Goal: Task Accomplishment & Management: Use online tool/utility

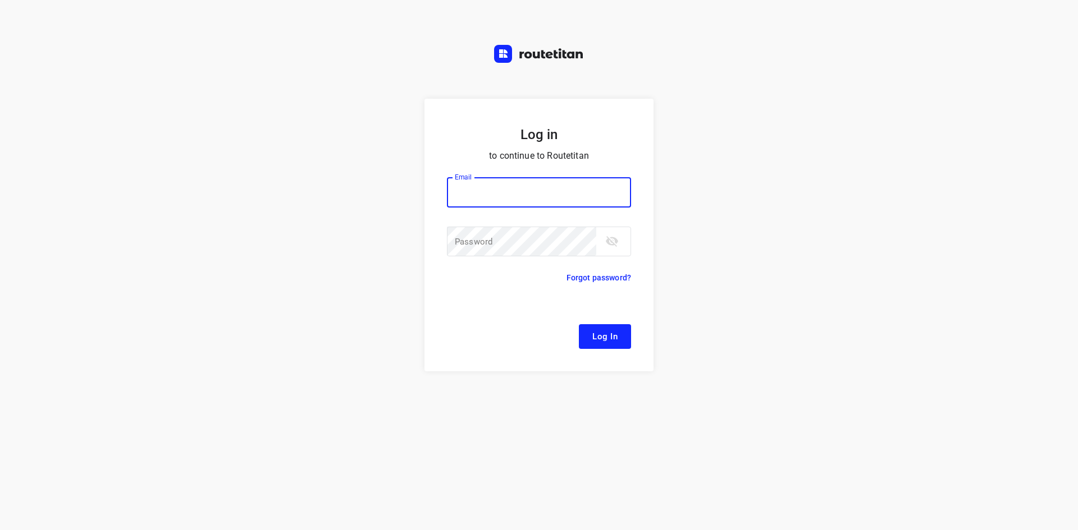
drag, startPoint x: 547, startPoint y: 214, endPoint x: 551, endPoint y: 204, distance: 10.8
click at [547, 211] on p "​" at bounding box center [539, 215] width 184 height 11
click at [552, 198] on input "email" at bounding box center [539, 192] width 184 height 30
type input "[EMAIL_ADDRESS][DOMAIN_NAME]"
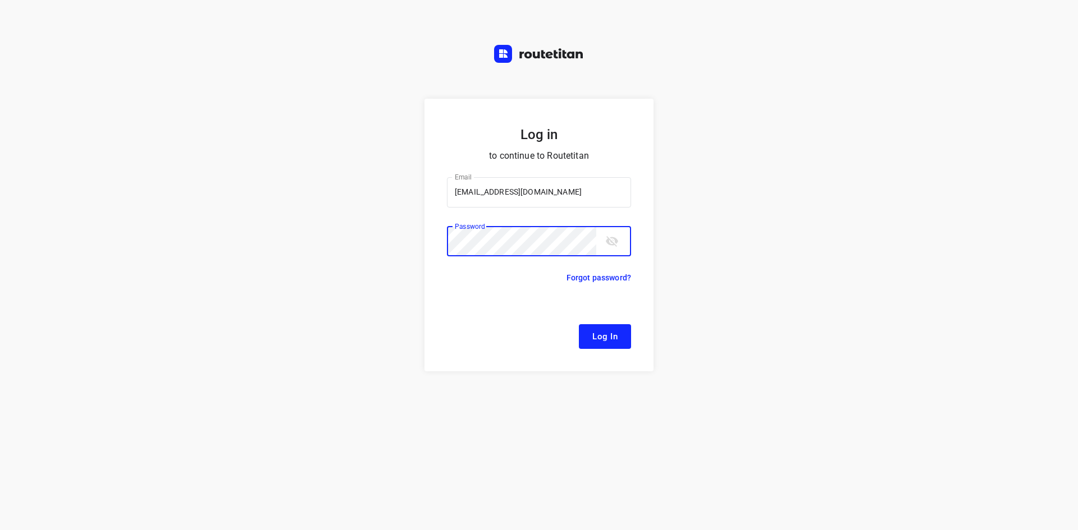
click at [579, 324] on button "Log In" at bounding box center [605, 336] width 52 height 25
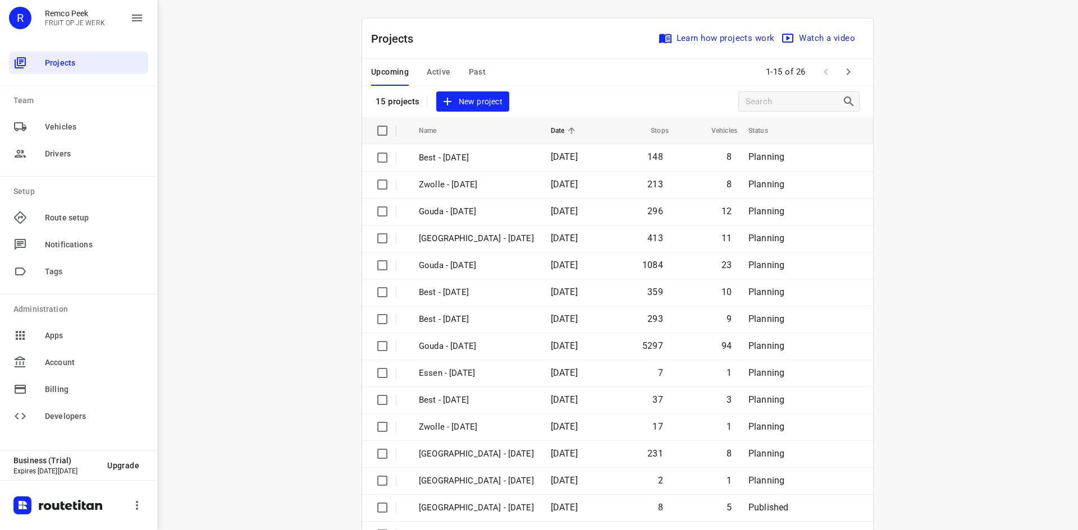
click at [428, 66] on span "Active" at bounding box center [439, 72] width 24 height 14
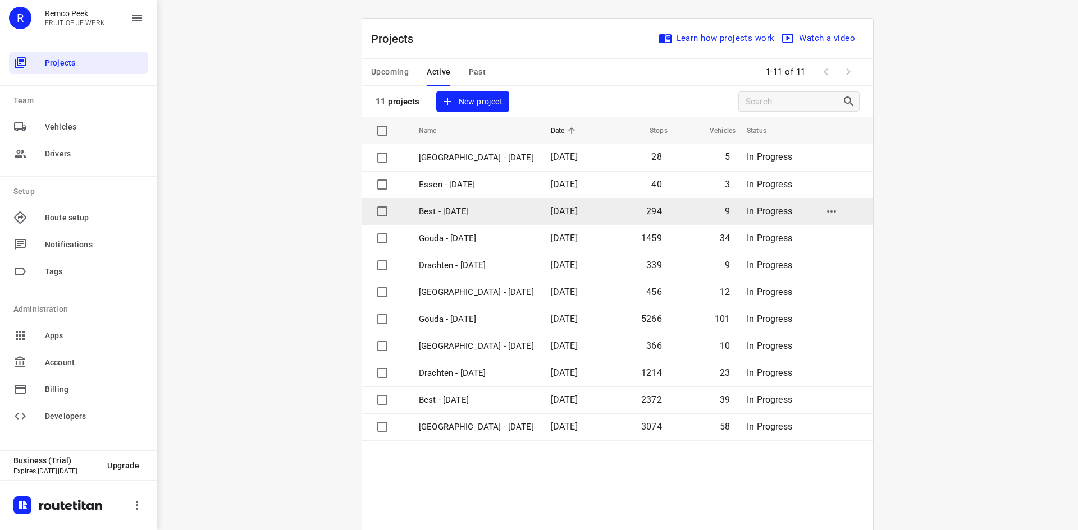
click at [437, 206] on p "Best - [DATE]" at bounding box center [476, 211] width 115 height 13
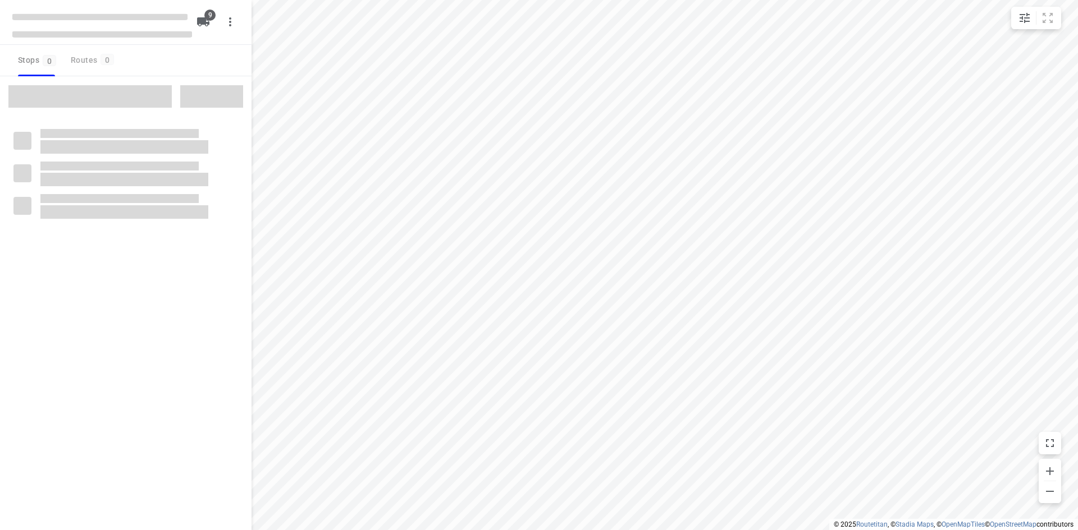
checkbox input "true"
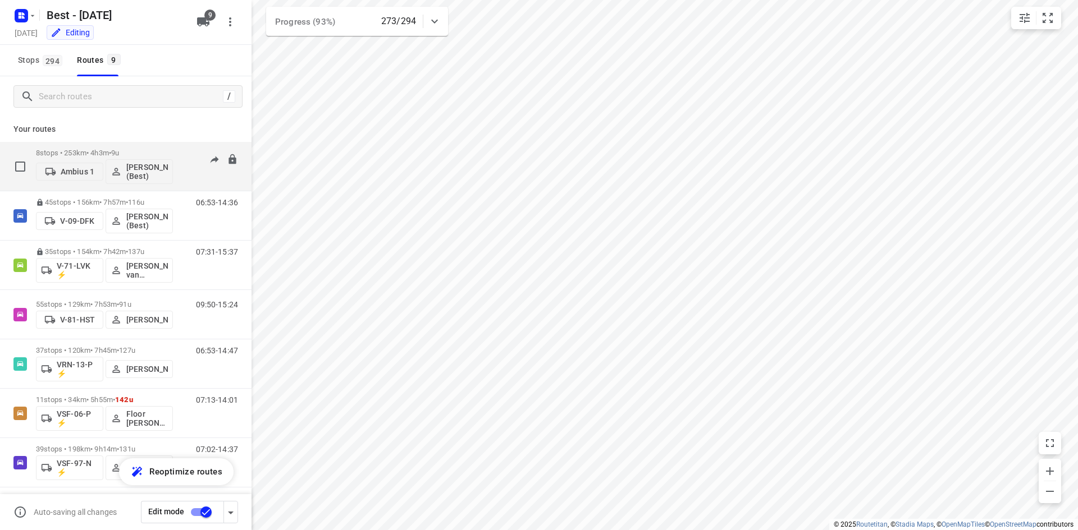
click at [105, 152] on p "8 stops • 253km • 4h3m • 9u" at bounding box center [104, 153] width 137 height 8
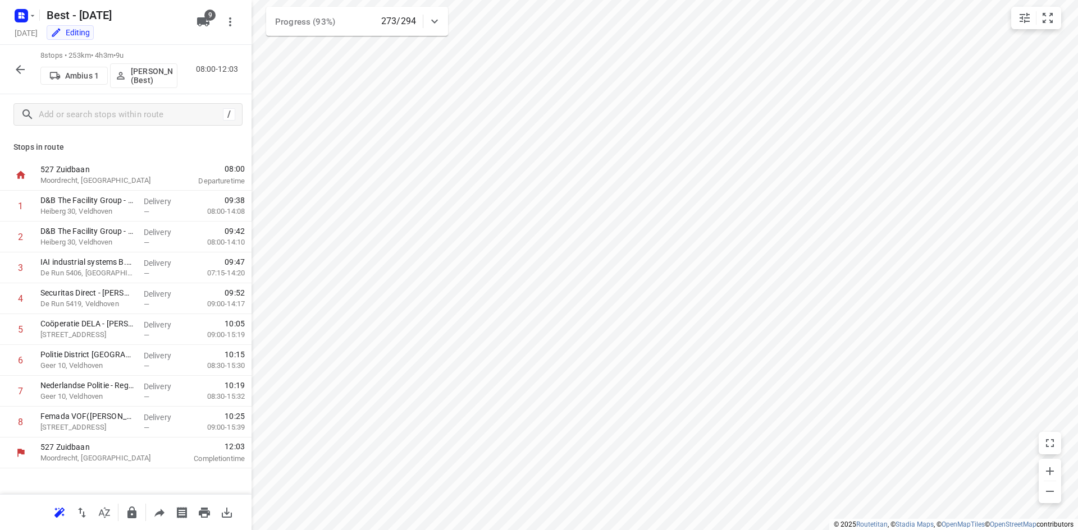
click at [26, 64] on icon "button" at bounding box center [19, 69] width 13 height 13
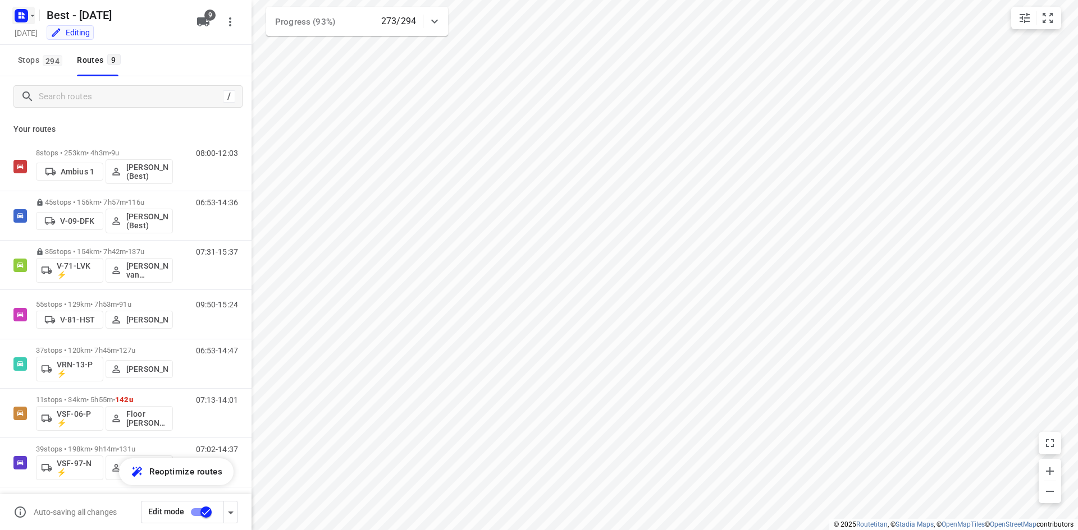
click at [29, 17] on icon "button" at bounding box center [32, 15] width 9 height 9
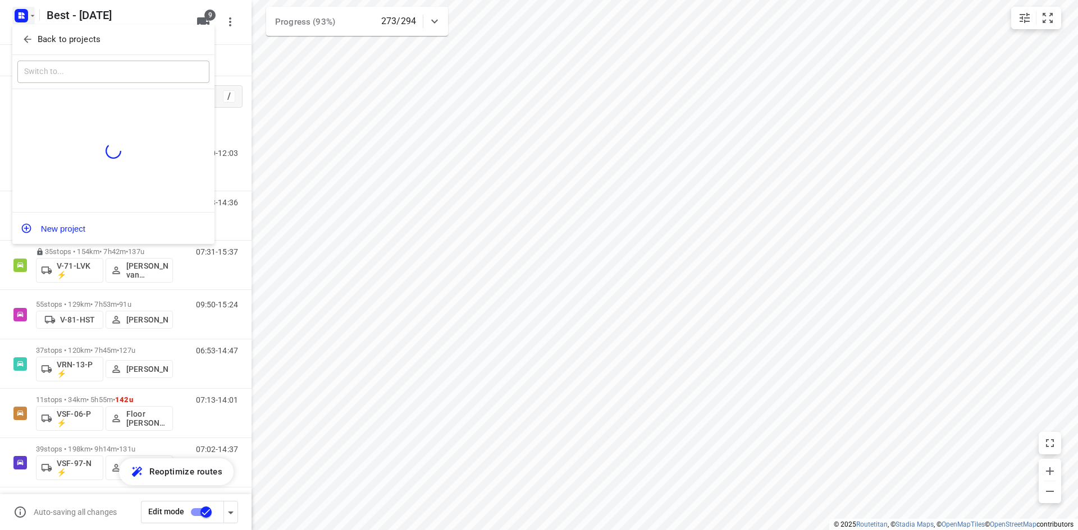
click at [31, 39] on icon "button" at bounding box center [27, 39] width 11 height 11
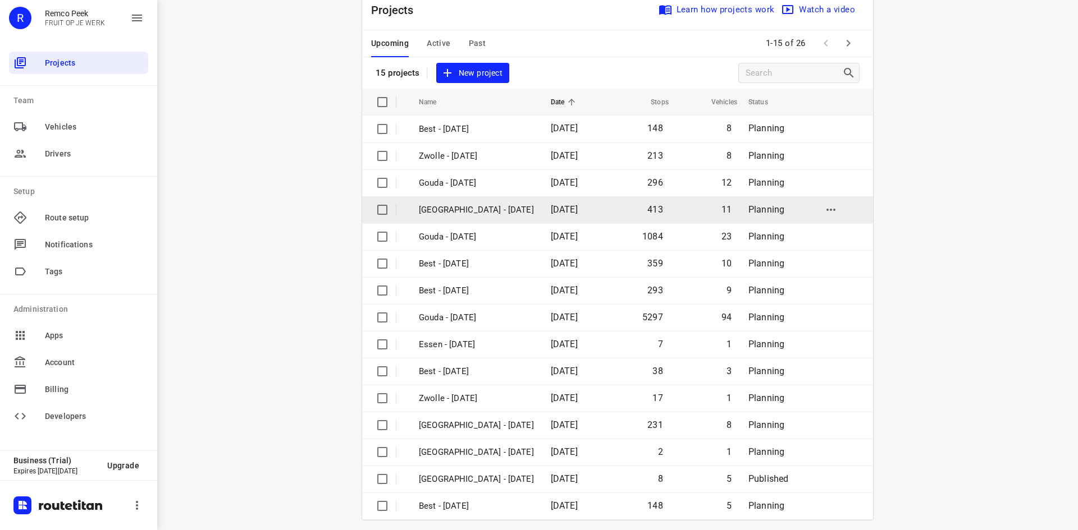
scroll to position [37, 0]
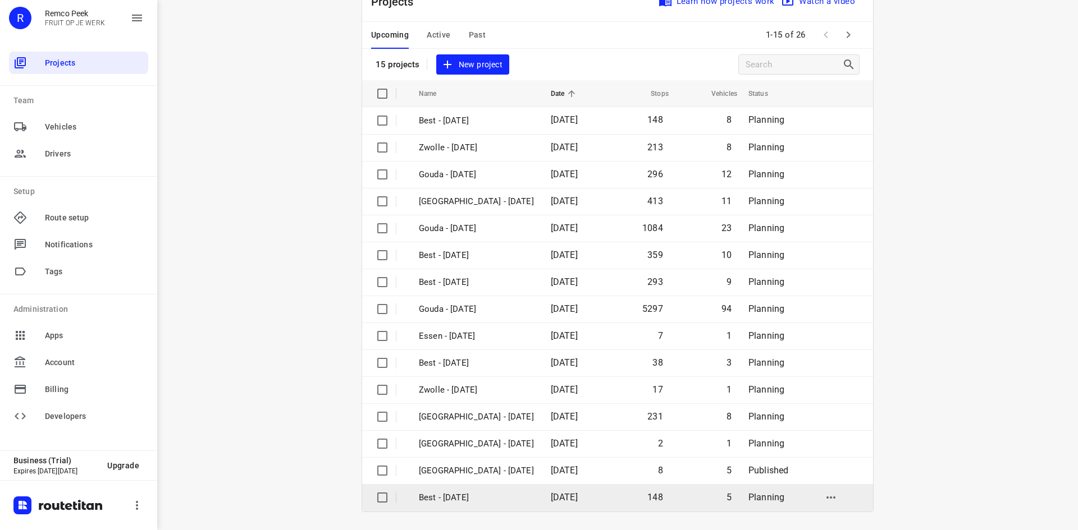
click at [534, 495] on p "Best - [DATE]" at bounding box center [476, 498] width 115 height 13
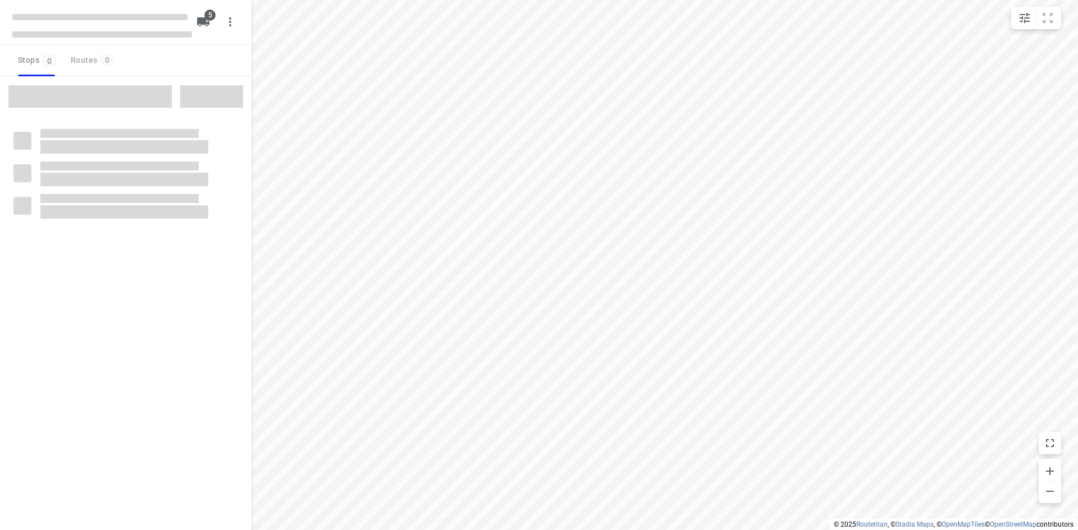
checkbox input "true"
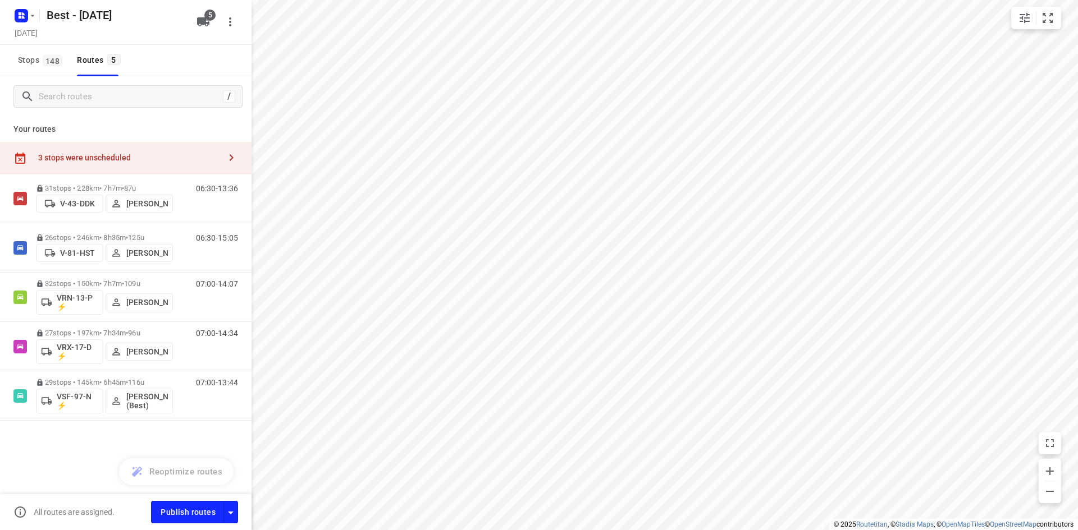
click at [163, 155] on div "3 stops were unscheduled" at bounding box center [129, 157] width 182 height 9
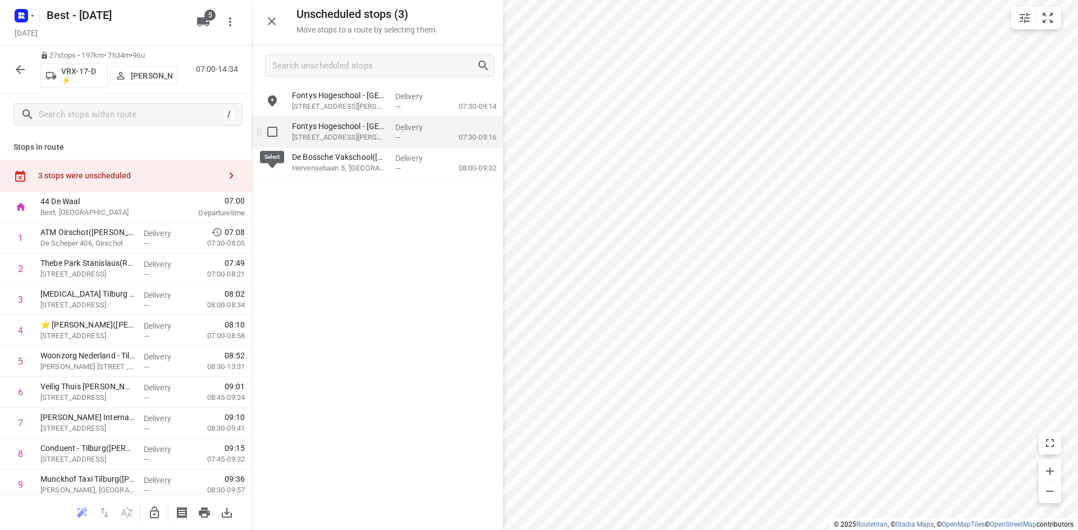
click at [283, 125] on input "grid" at bounding box center [272, 132] width 22 height 22
checkbox input "true"
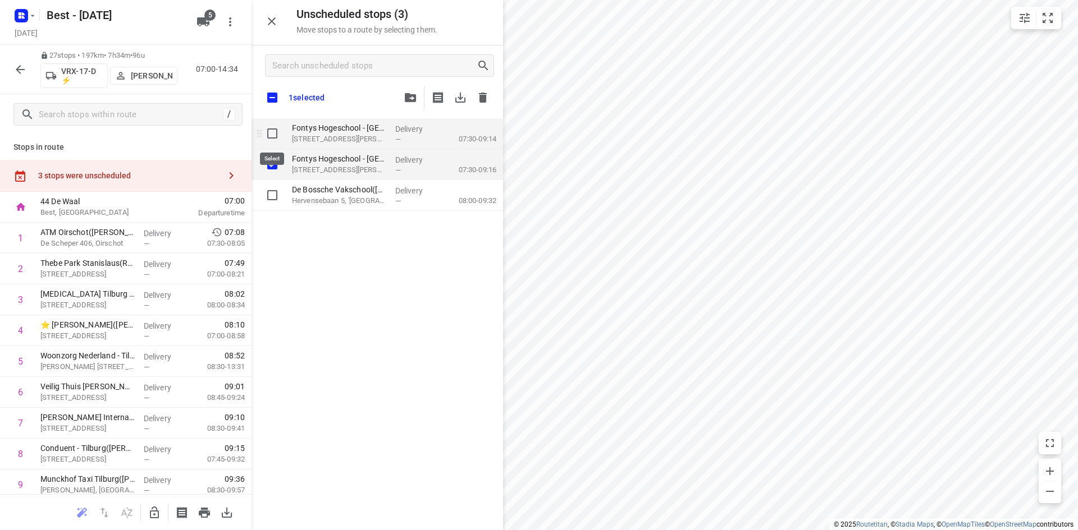
click at [276, 126] on input "grid" at bounding box center [272, 133] width 22 height 22
checkbox input "true"
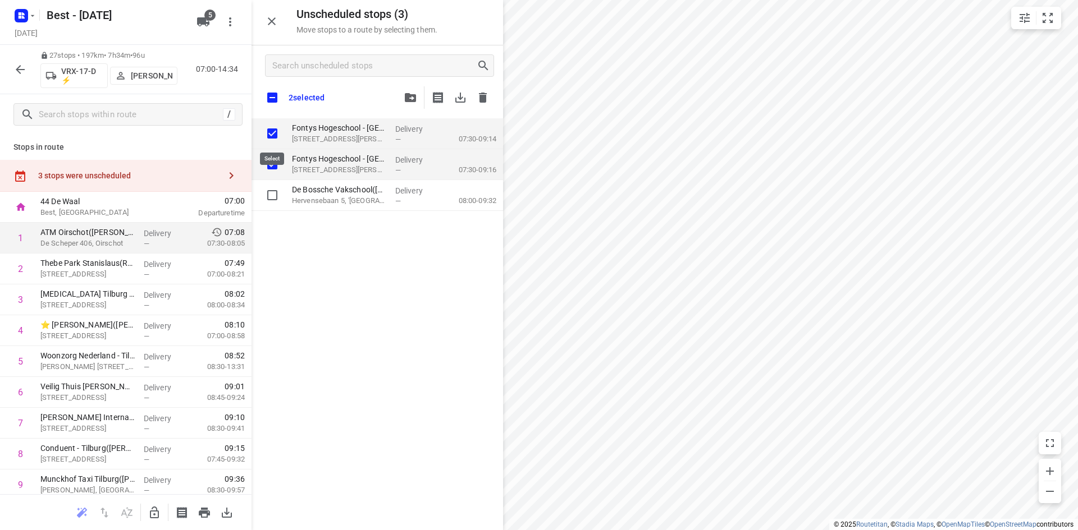
checkbox input "true"
click at [155, 509] on icon "button" at bounding box center [154, 512] width 13 height 13
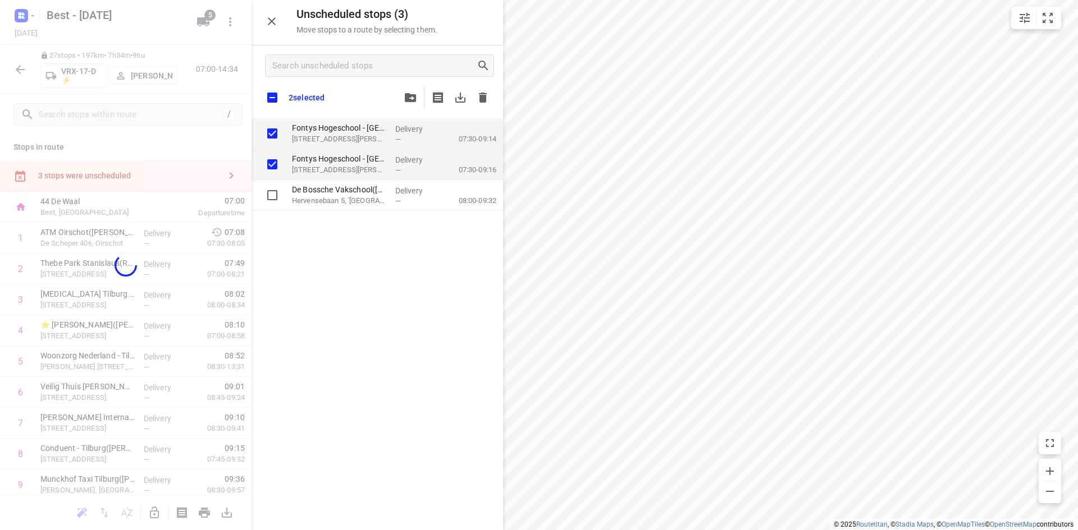
checkbox input "true"
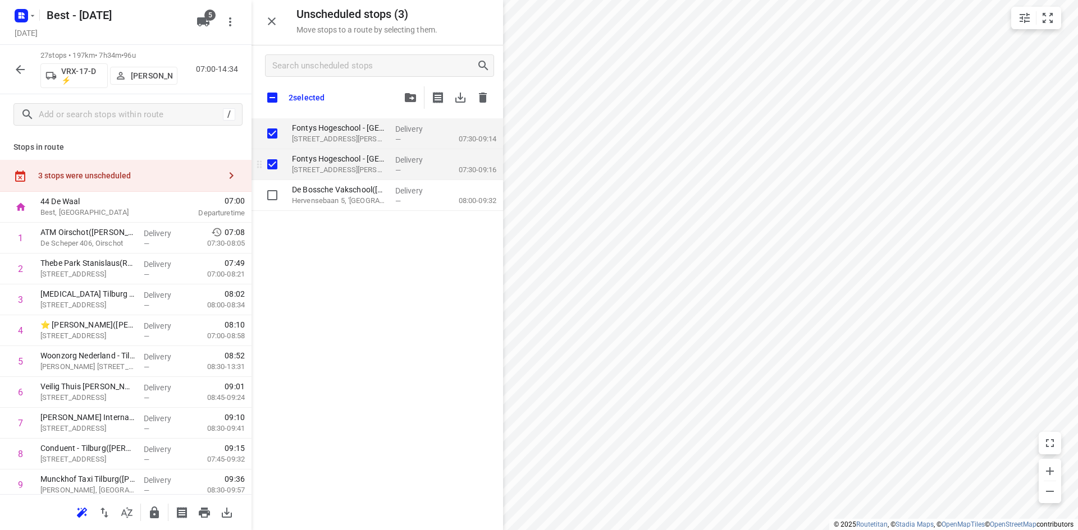
checkbox input "true"
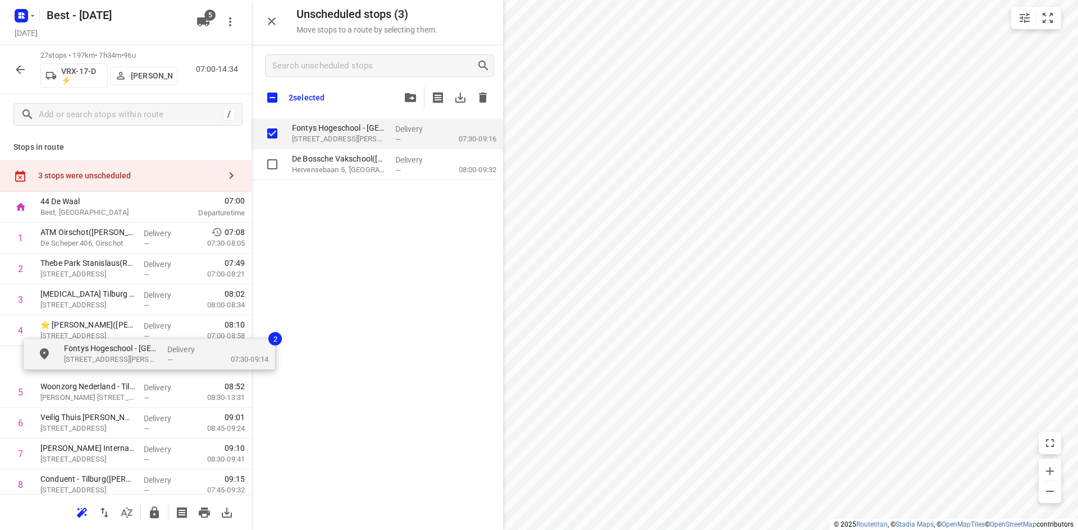
drag, startPoint x: 326, startPoint y: 127, endPoint x: 99, endPoint y: 351, distance: 319.1
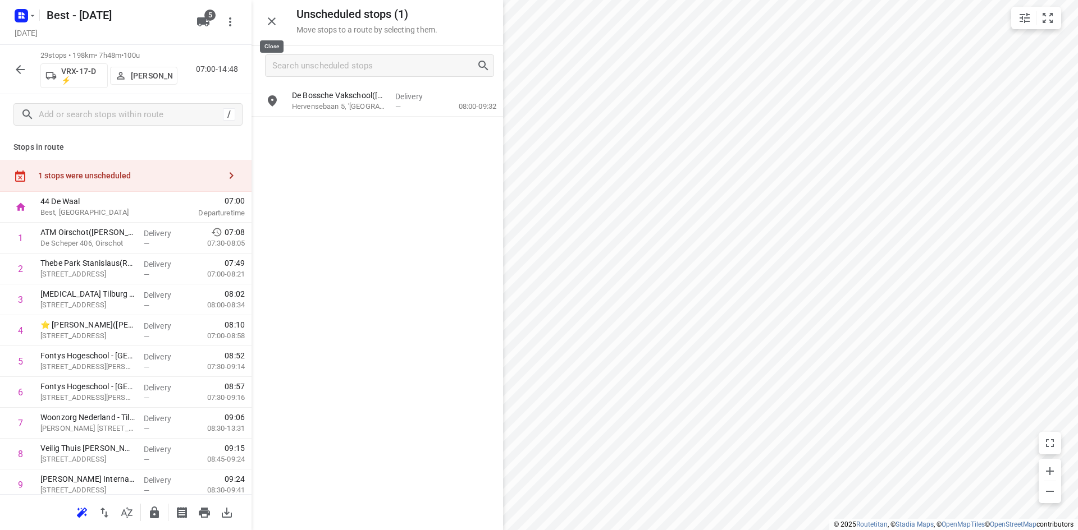
click at [272, 26] on icon "button" at bounding box center [271, 21] width 13 height 13
click at [174, 170] on div "1 stops were unscheduled" at bounding box center [125, 176] width 251 height 32
click at [322, 106] on p "Hervensebaan 5, '[GEOGRAPHIC_DATA]" at bounding box center [339, 106] width 94 height 11
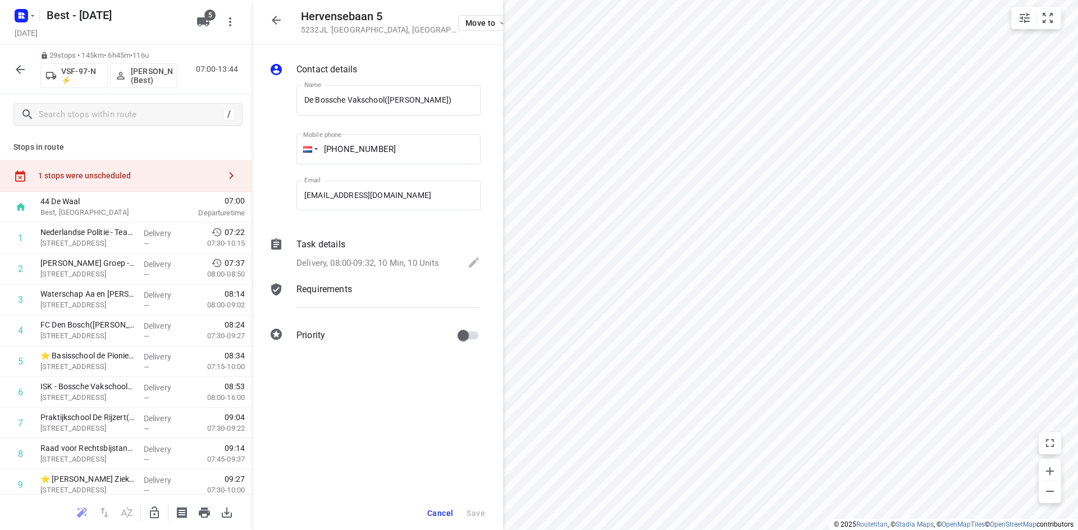
click at [282, 31] on div at bounding box center [276, 20] width 22 height 22
click at [271, 24] on icon "button" at bounding box center [275, 19] width 13 height 13
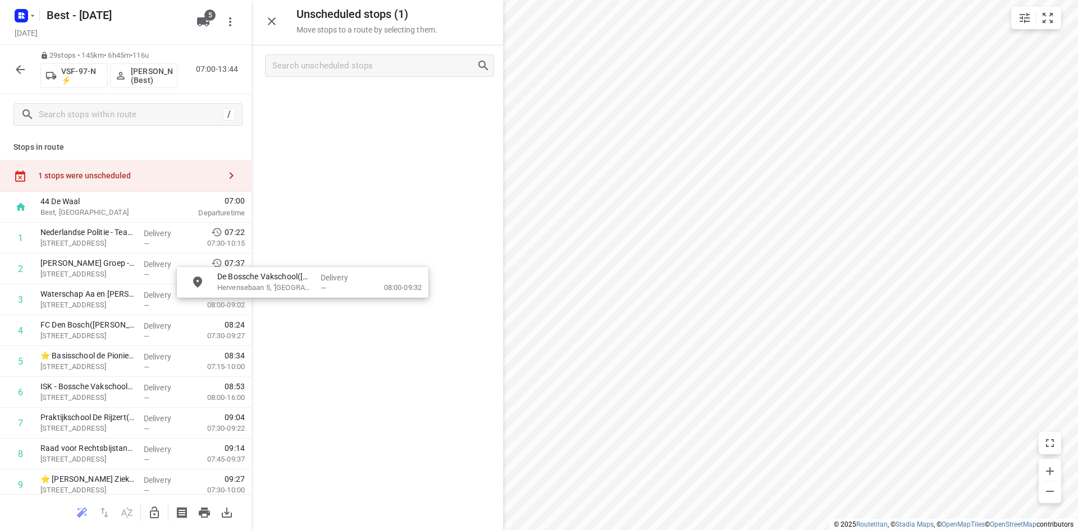
drag, startPoint x: 332, startPoint y: 93, endPoint x: 332, endPoint y: 221, distance: 128.0
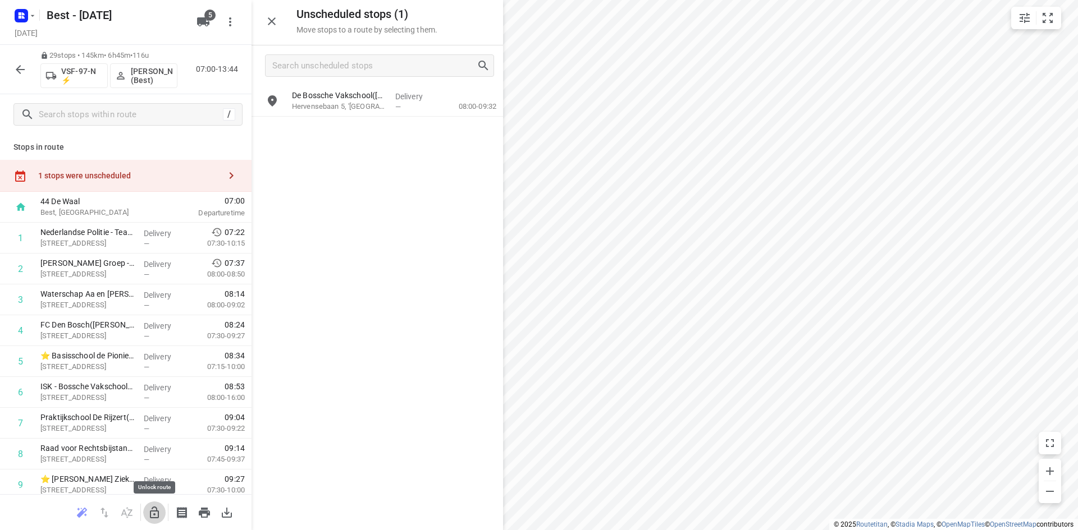
click at [153, 508] on icon "button" at bounding box center [154, 513] width 9 height 12
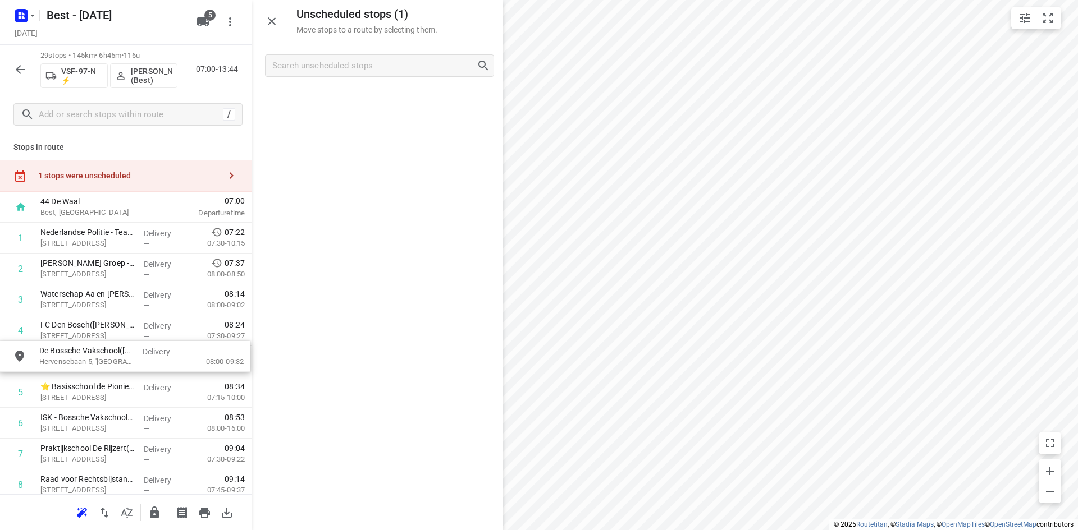
drag, startPoint x: 358, startPoint y: 92, endPoint x: 101, endPoint y: 353, distance: 366.0
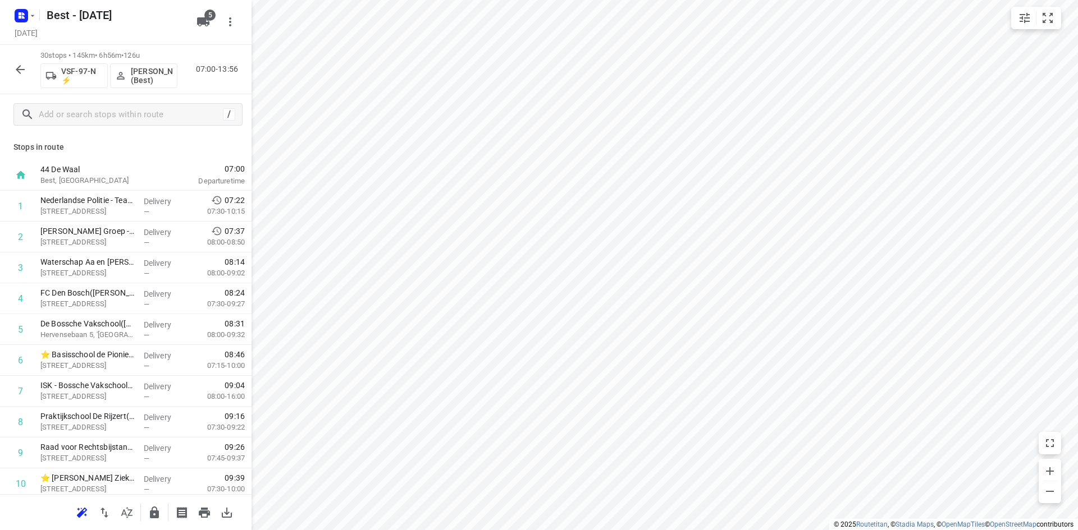
click at [29, 67] on button "button" at bounding box center [20, 69] width 22 height 22
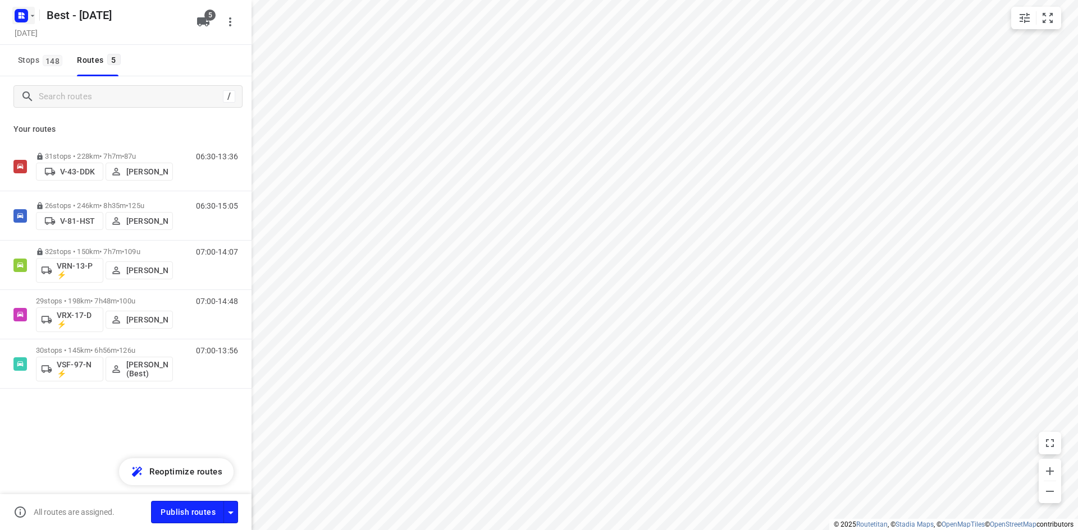
click at [31, 21] on button "button" at bounding box center [23, 16] width 22 height 18
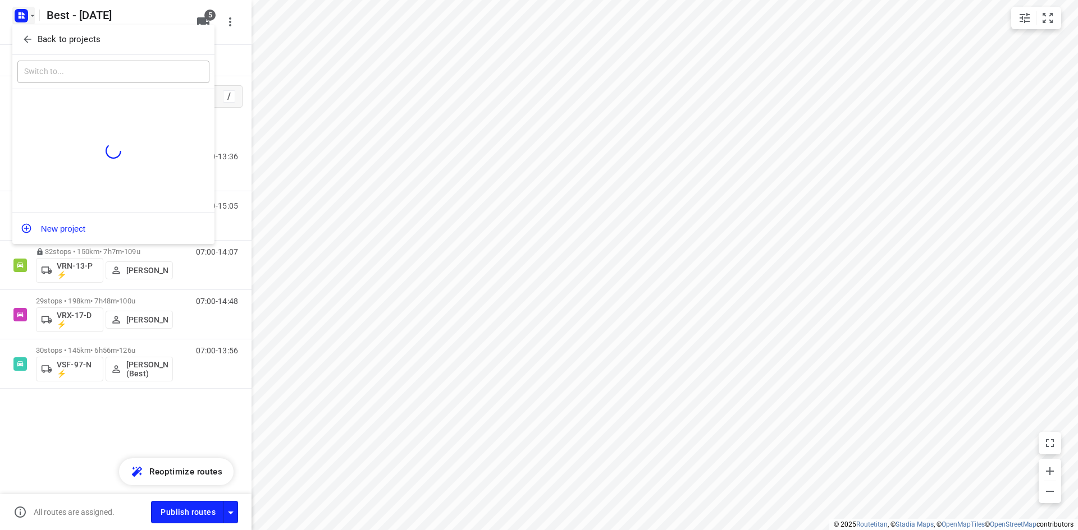
click at [54, 48] on button "Back to projects" at bounding box center [113, 39] width 192 height 19
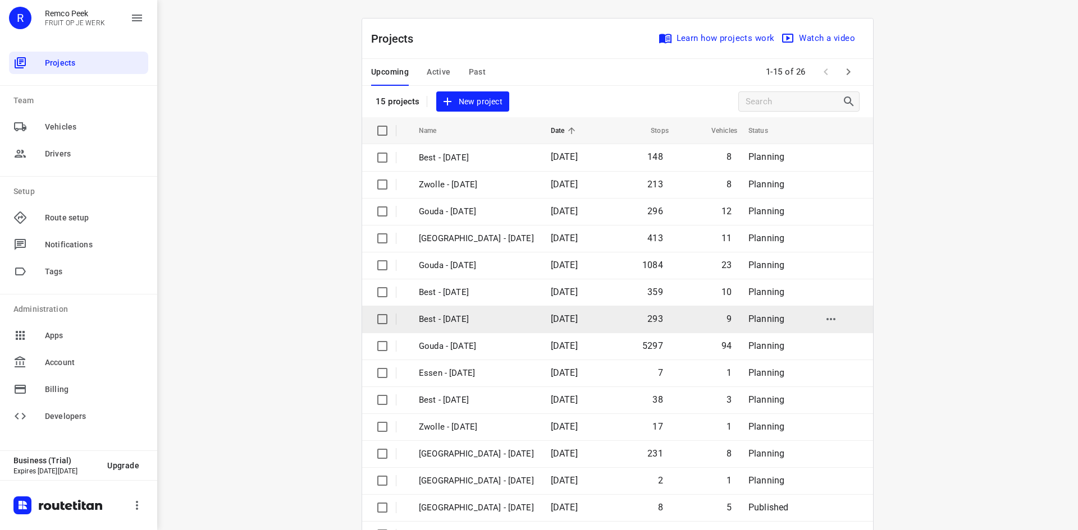
click at [486, 316] on p "Best - [DATE]" at bounding box center [476, 319] width 115 height 13
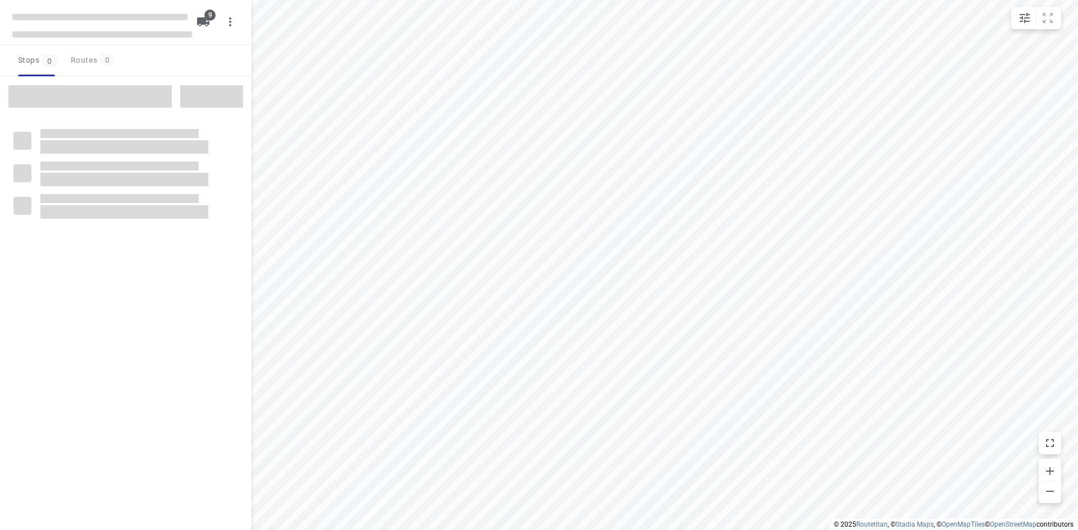
checkbox input "true"
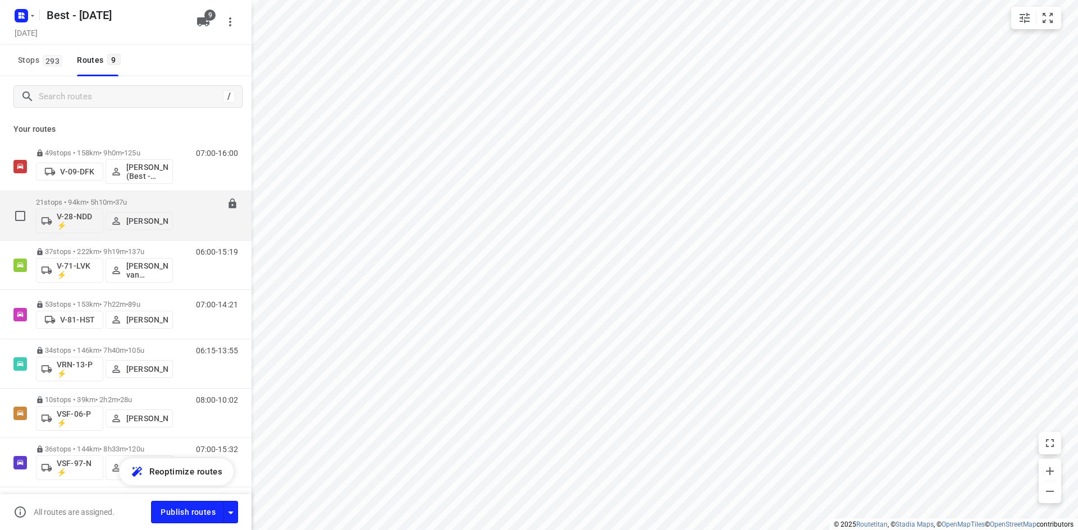
click at [113, 200] on p "21 stops • 94km • 5h10m • 37u" at bounding box center [104, 202] width 137 height 8
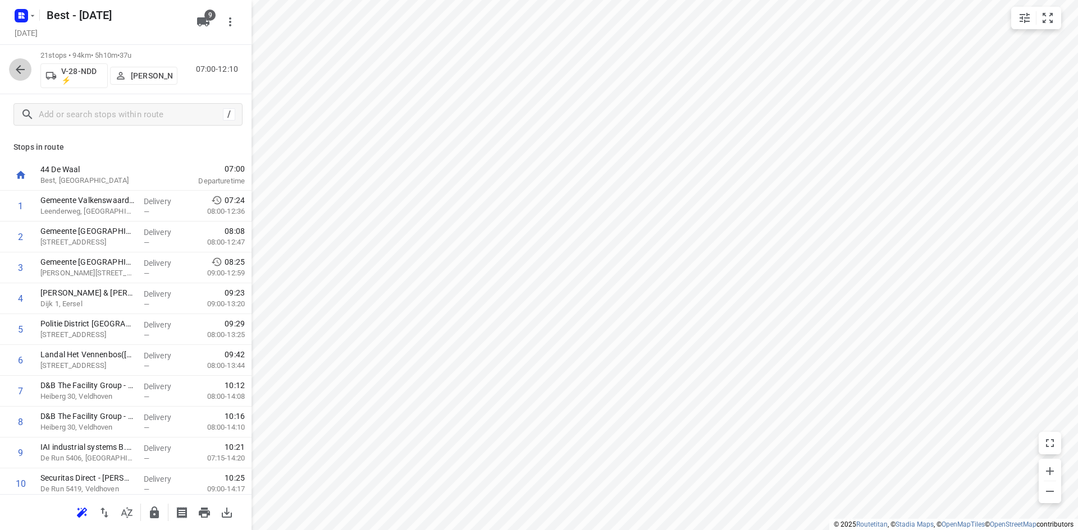
click at [30, 65] on button "button" at bounding box center [20, 69] width 22 height 22
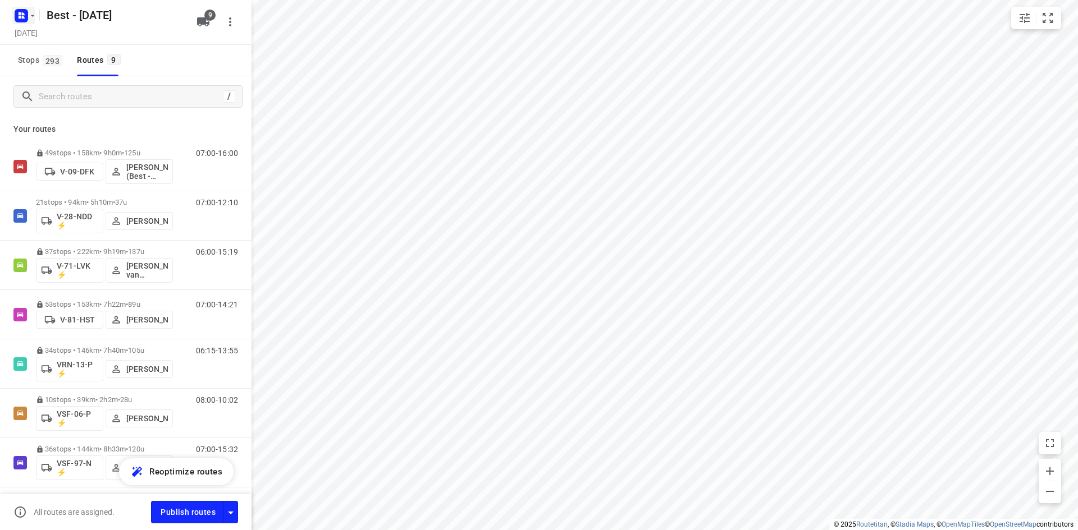
click at [25, 15] on rect "button" at bounding box center [21, 15] width 13 height 13
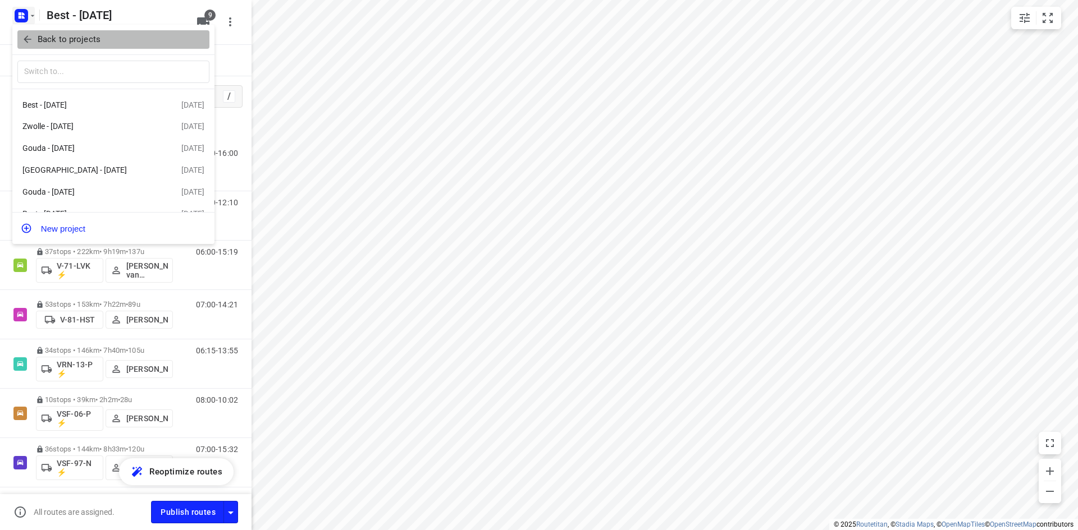
click at [117, 42] on span "Back to projects" at bounding box center [113, 39] width 183 height 13
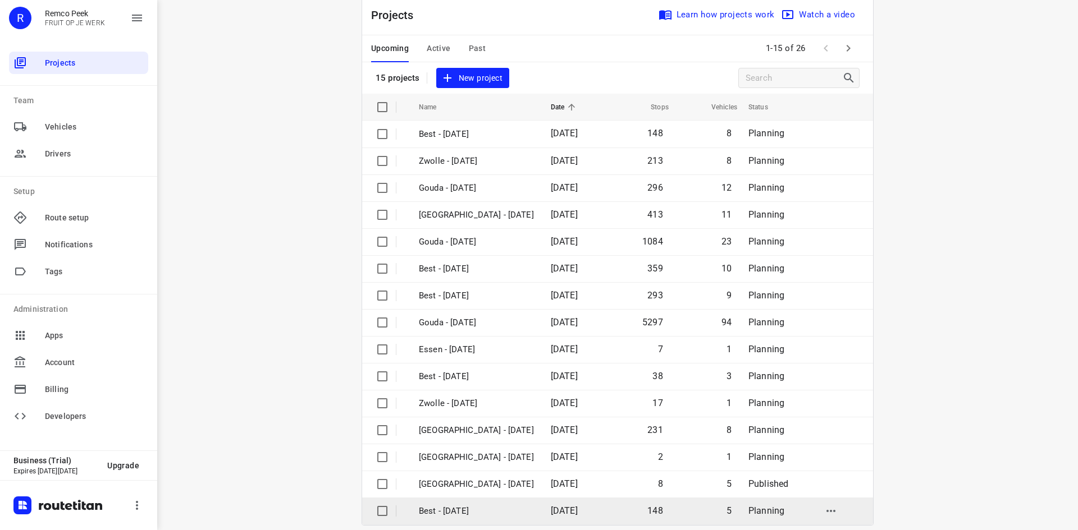
scroll to position [37, 0]
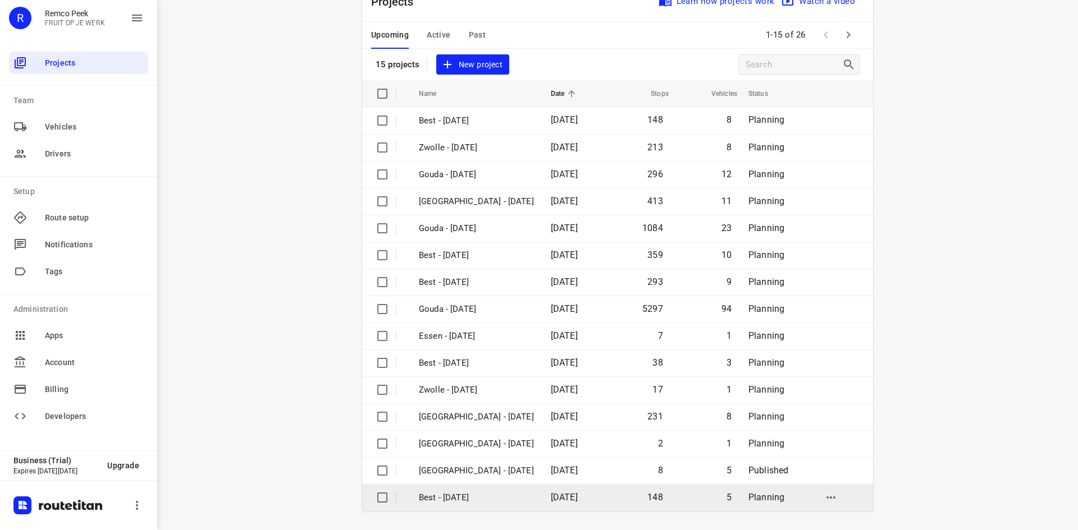
click at [507, 505] on td "Best - [DATE]" at bounding box center [475, 497] width 134 height 27
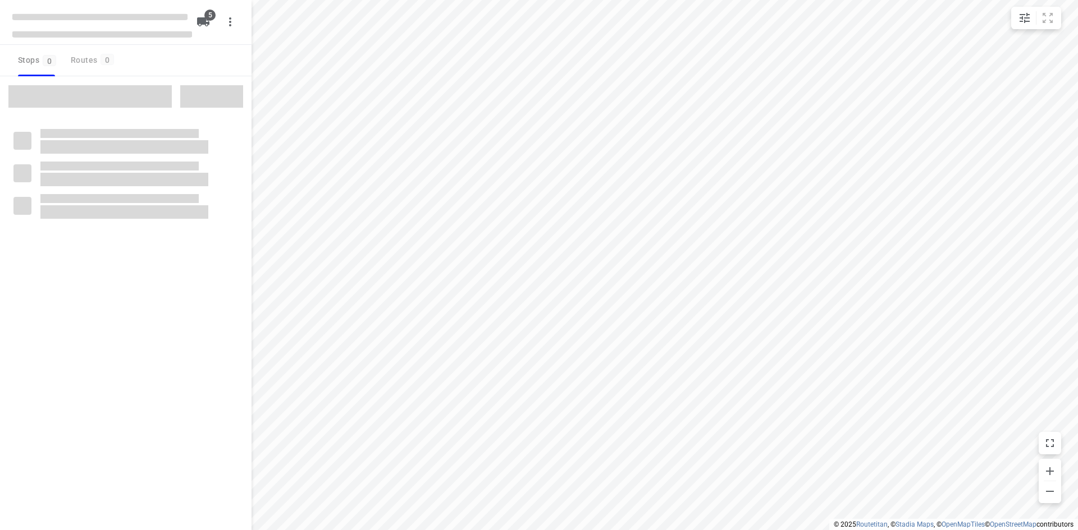
checkbox input "true"
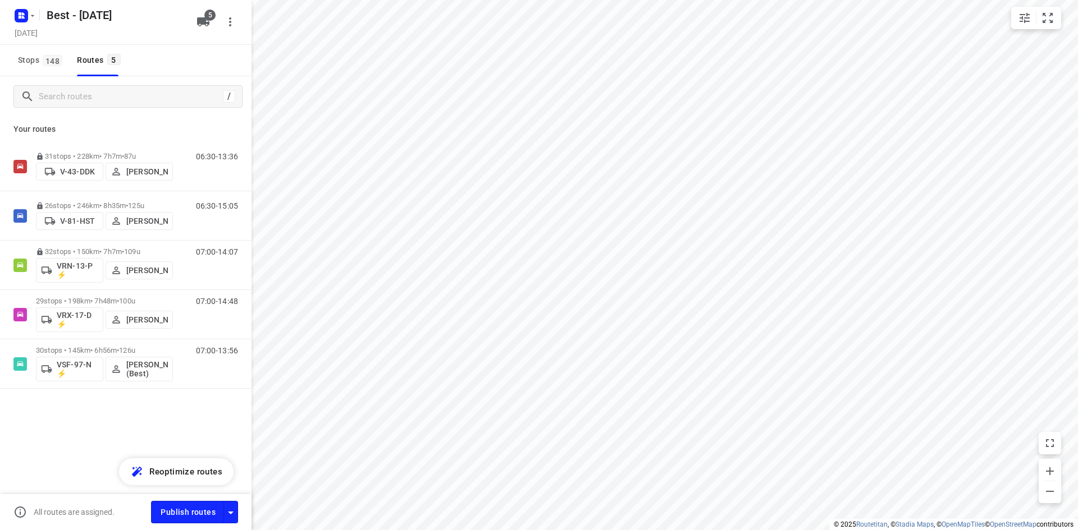
click at [227, 499] on div "All routes are assigned. Publish routes" at bounding box center [125, 513] width 251 height 36
click at [236, 504] on button "button" at bounding box center [230, 512] width 15 height 22
click at [232, 511] on icon "button" at bounding box center [230, 512] width 13 height 13
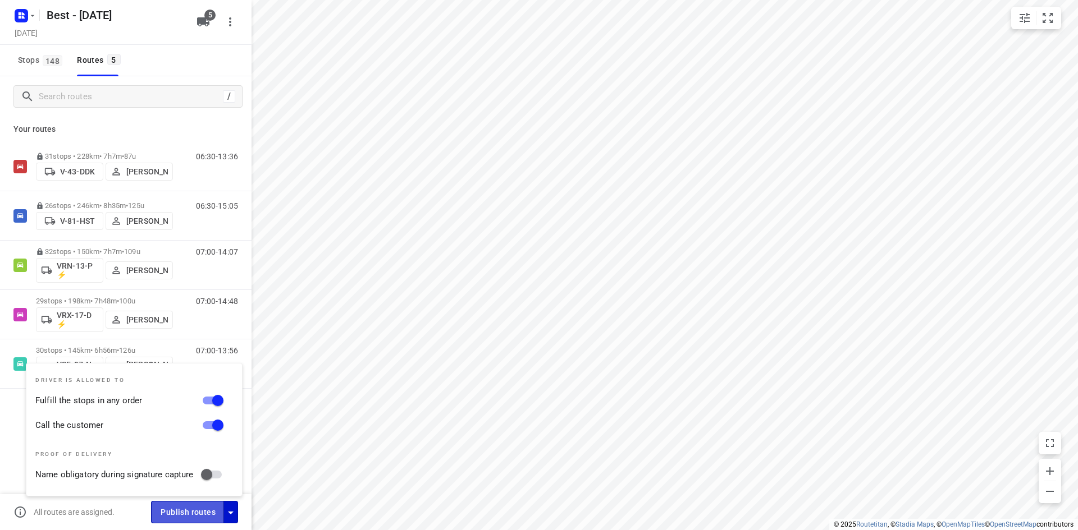
click at [199, 515] on span "Publish routes" at bounding box center [188, 513] width 55 height 14
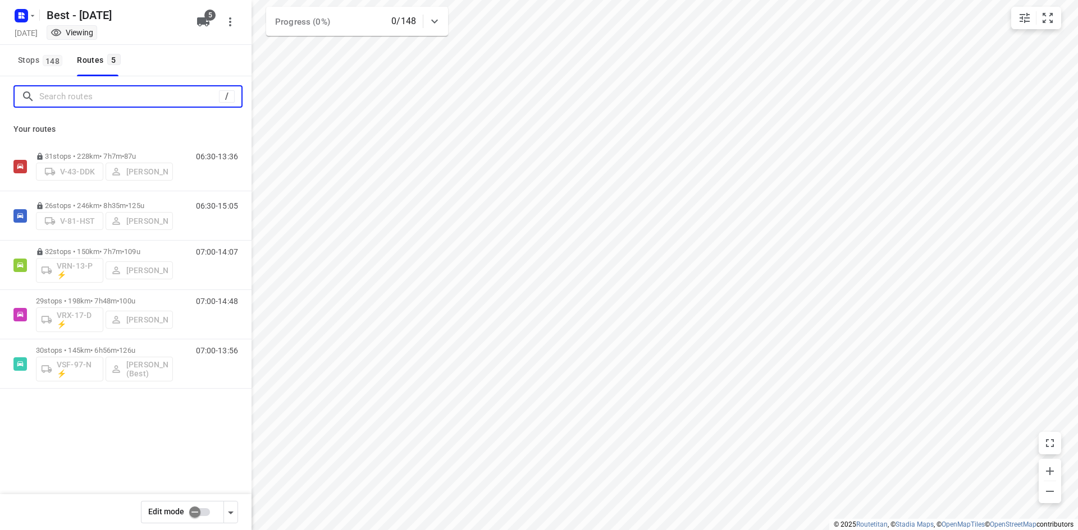
click at [150, 102] on input "Search routes" at bounding box center [129, 96] width 180 height 17
click at [23, 24] on icon "button" at bounding box center [21, 16] width 18 height 18
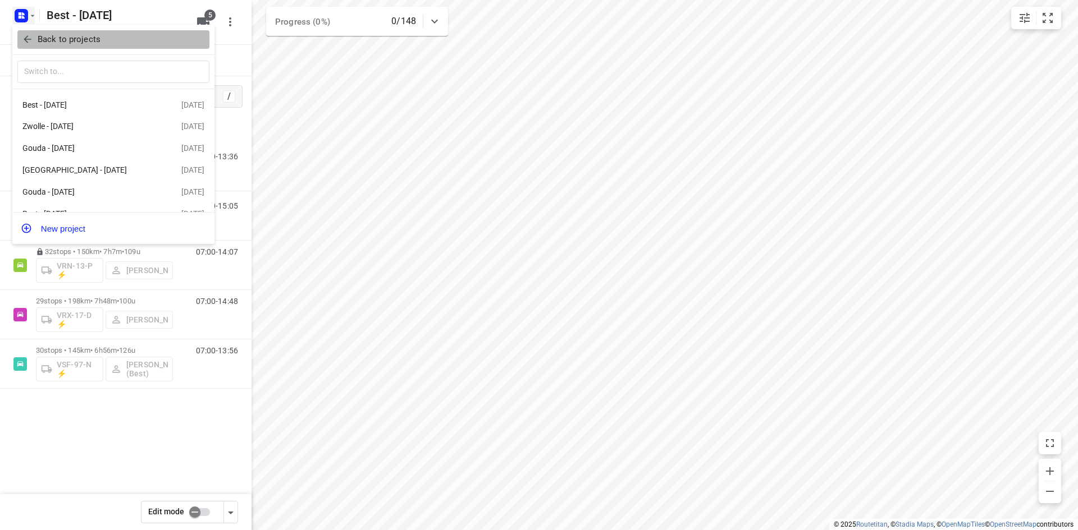
click at [36, 40] on span "Back to projects" at bounding box center [113, 39] width 183 height 13
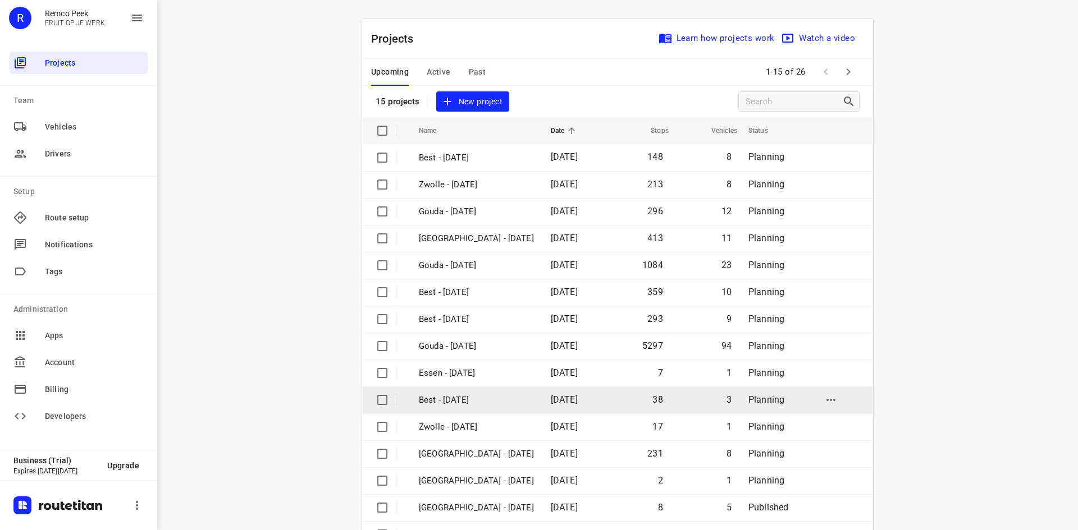
click at [459, 390] on td "Best - [DATE]" at bounding box center [475, 400] width 134 height 27
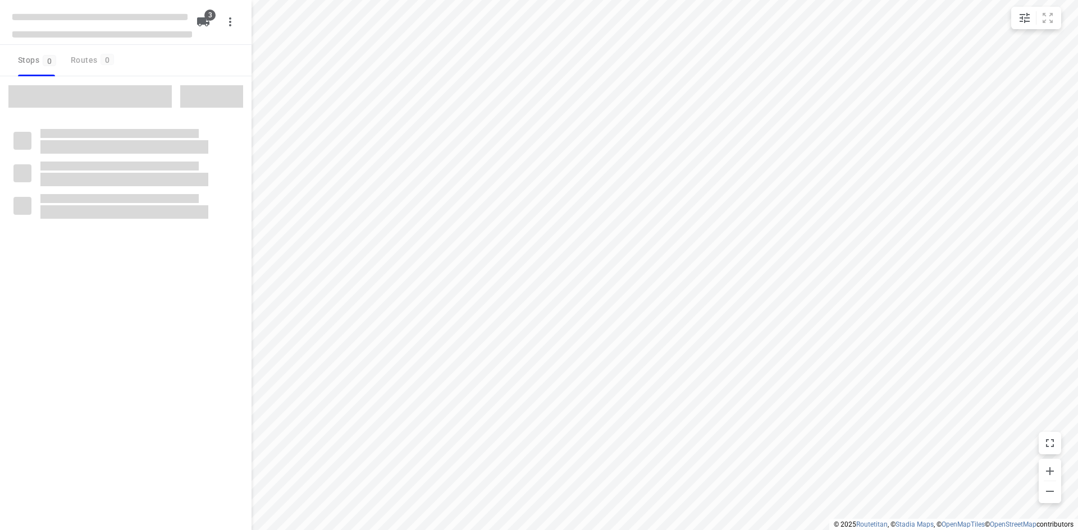
checkbox input "true"
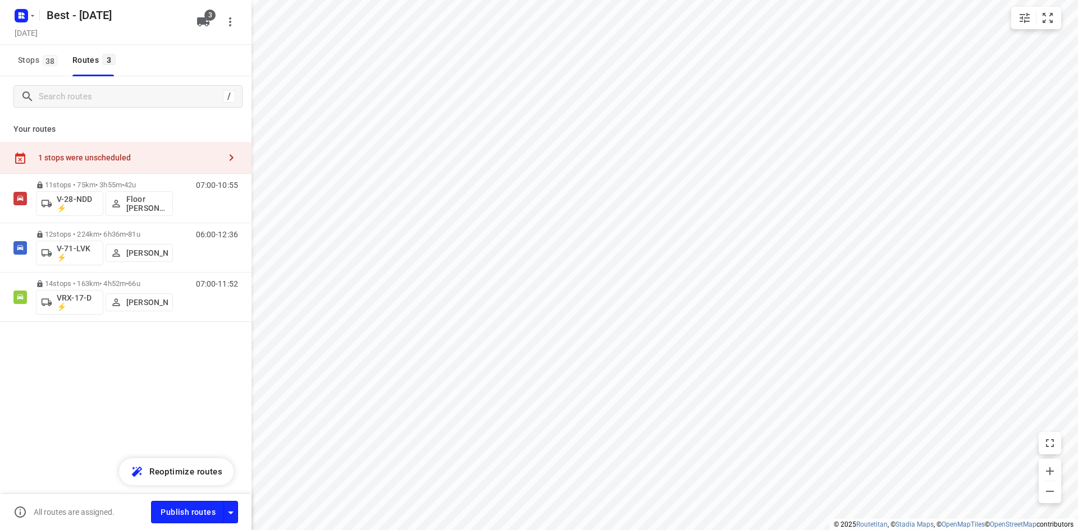
click at [236, 171] on div "1 stops were unscheduled" at bounding box center [125, 158] width 251 height 32
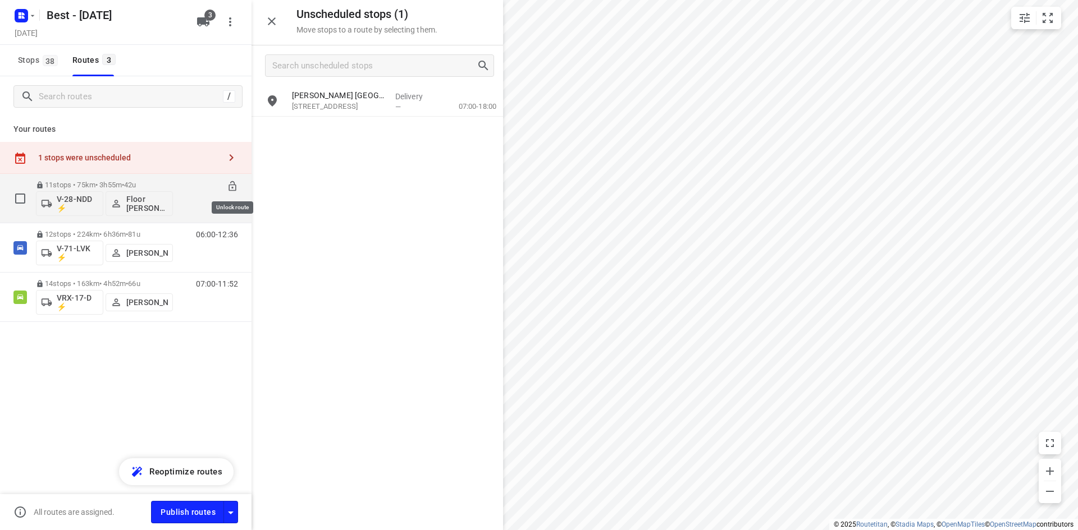
click at [228, 182] on icon at bounding box center [232, 186] width 11 height 11
click at [99, 191] on div "V-28-NDD ⚡ Floor [PERSON_NAME] (Best)" at bounding box center [104, 202] width 137 height 27
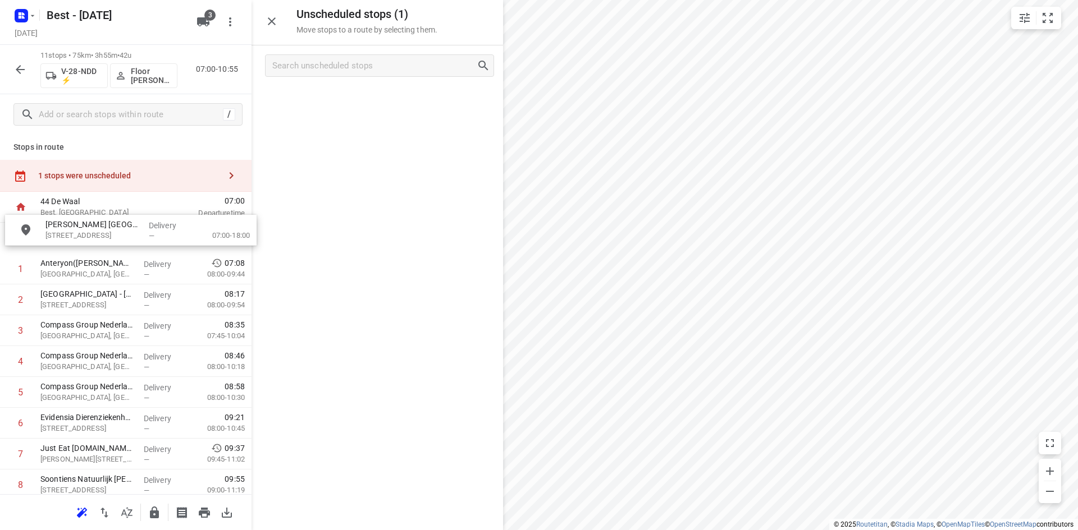
drag, startPoint x: 350, startPoint y: 98, endPoint x: 103, endPoint y: 230, distance: 280.5
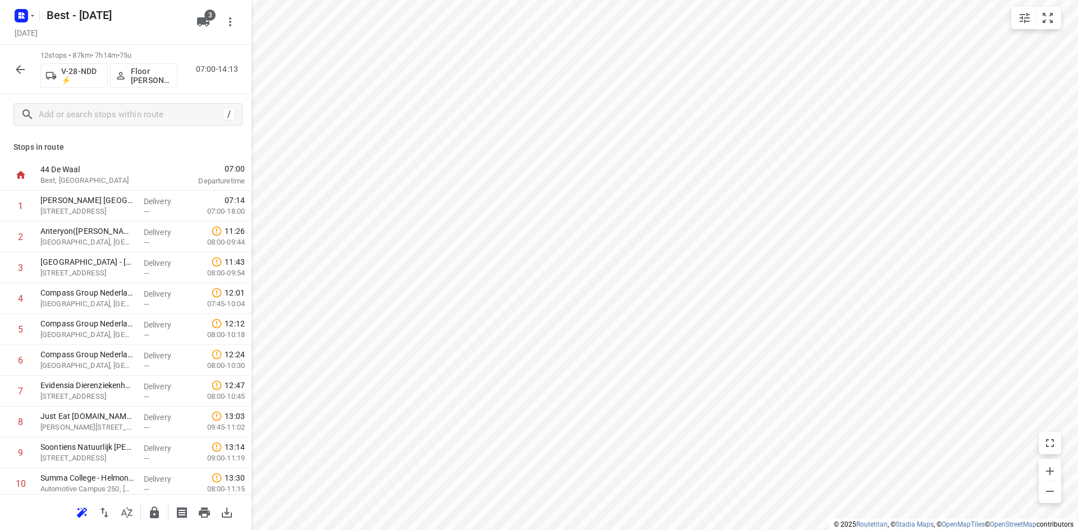
click at [27, 72] on button "button" at bounding box center [20, 69] width 22 height 22
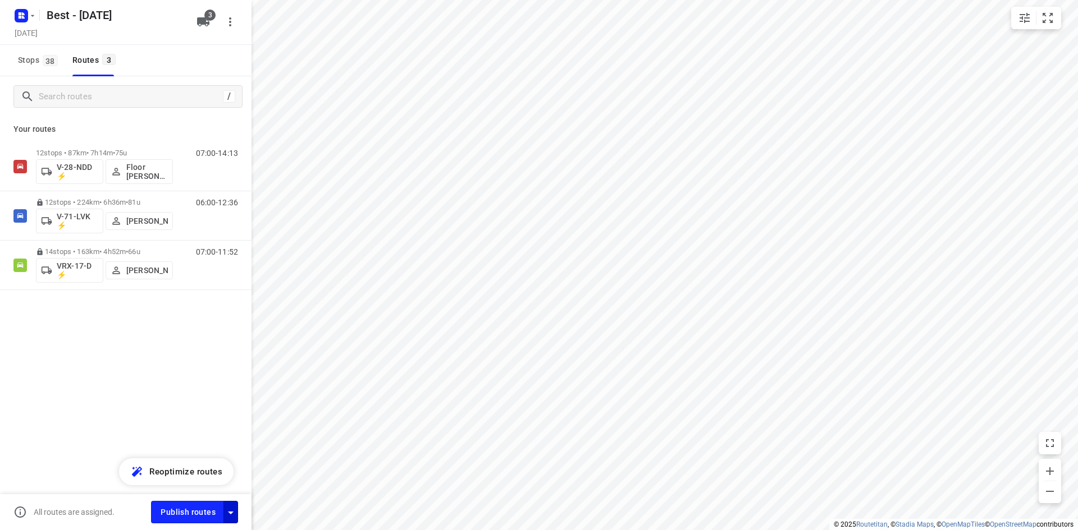
click at [236, 513] on icon "button" at bounding box center [230, 512] width 13 height 13
click at [199, 351] on div "12 stops • 87km • 7h14m • 75u V-28-NDD ⚡ Floor [PERSON_NAME] (Best) 07:00-14:13…" at bounding box center [125, 255] width 251 height 227
